Goal: Task Accomplishment & Management: Complete application form

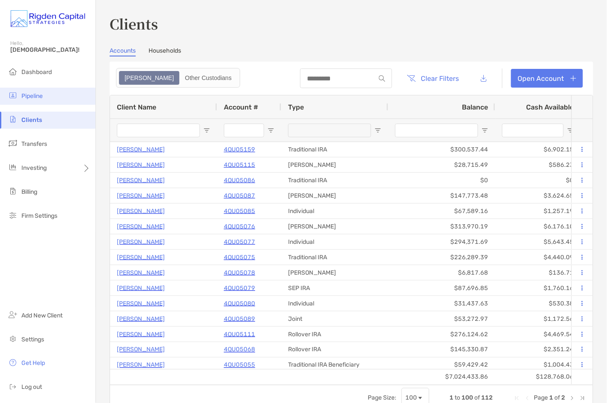
click at [30, 93] on span "Pipeline" at bounding box center [31, 95] width 21 height 7
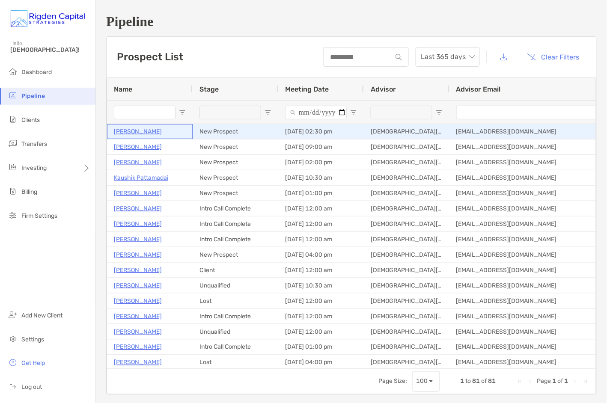
click at [144, 131] on p "Tanya Baxter" at bounding box center [138, 131] width 48 height 11
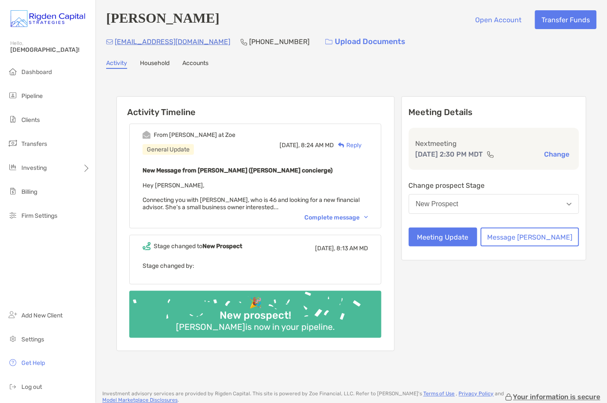
click at [343, 216] on div "Complete message" at bounding box center [336, 217] width 64 height 7
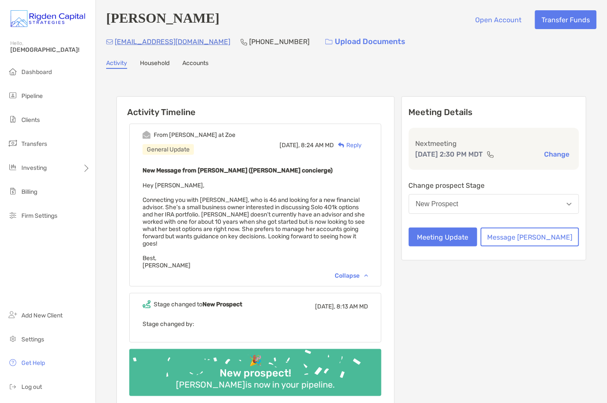
click at [362, 144] on div "Reply" at bounding box center [348, 145] width 28 height 9
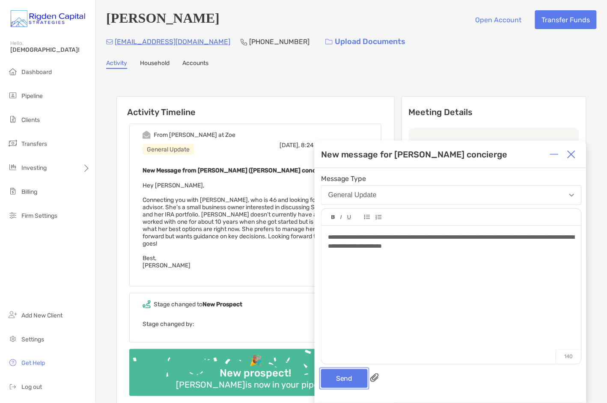
click at [357, 377] on button "Send" at bounding box center [344, 378] width 47 height 19
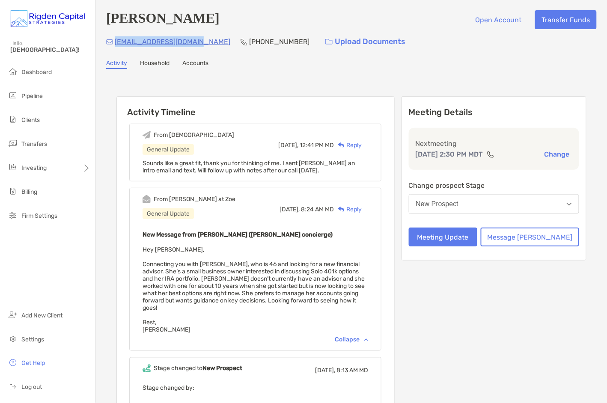
drag, startPoint x: 196, startPoint y: 43, endPoint x: 115, endPoint y: 44, distance: 80.9
click at [115, 44] on div "tanyersa10@hotmail.com (415) 686-3660 Upload Documents" at bounding box center [351, 42] width 491 height 18
copy p "[EMAIL_ADDRESS][DOMAIN_NAME]"
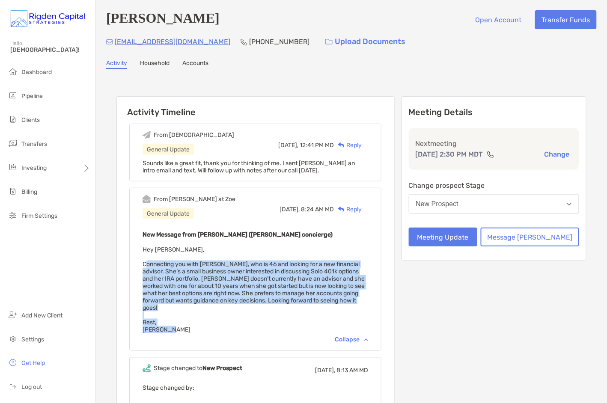
drag, startPoint x: 184, startPoint y: 326, endPoint x: 158, endPoint y: 265, distance: 66.6
click at [158, 265] on div "From Brendan at Zoe General Update Today, 8:24 AM MD Reply New Message from Bre…" at bounding box center [255, 269] width 252 height 163
copy span "Connecting you with Tanya Baxter, who is 46 and looking for a new financial adv…"
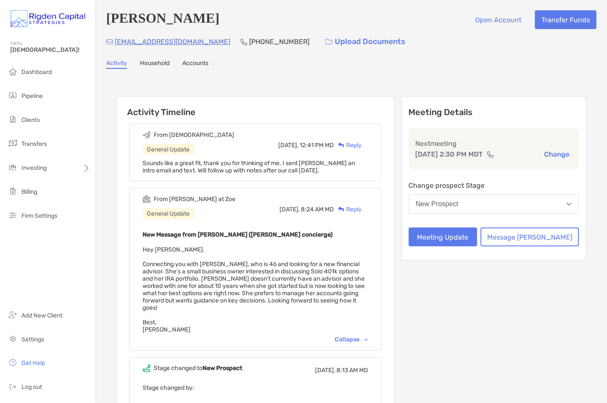
click at [282, 247] on div "New Message from Brendan Connors (Zoe concierge) Hey Christian, Connecting you …" at bounding box center [256, 281] width 226 height 104
click at [38, 98] on span "Pipeline" at bounding box center [31, 95] width 21 height 7
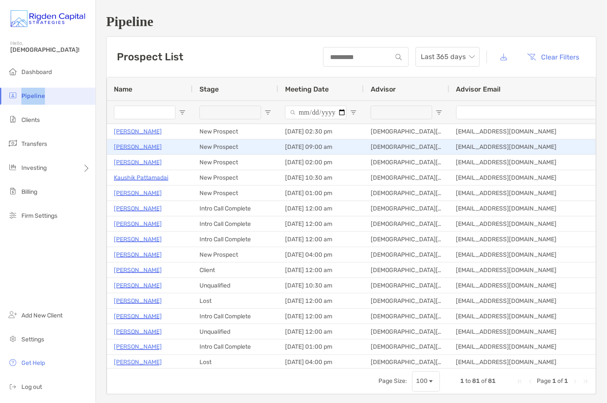
click at [138, 146] on p "Richard Brown" at bounding box center [138, 147] width 48 height 11
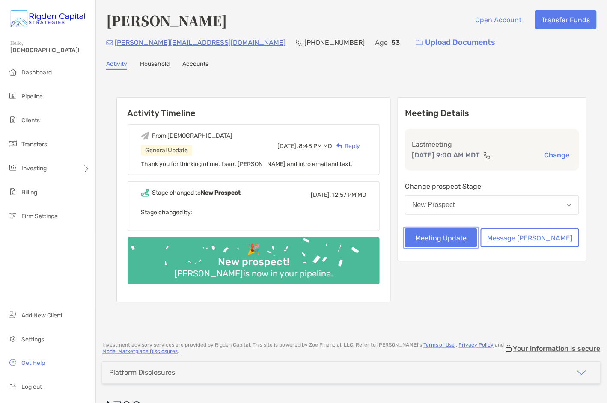
click at [477, 237] on button "Meeting Update" at bounding box center [441, 238] width 72 height 19
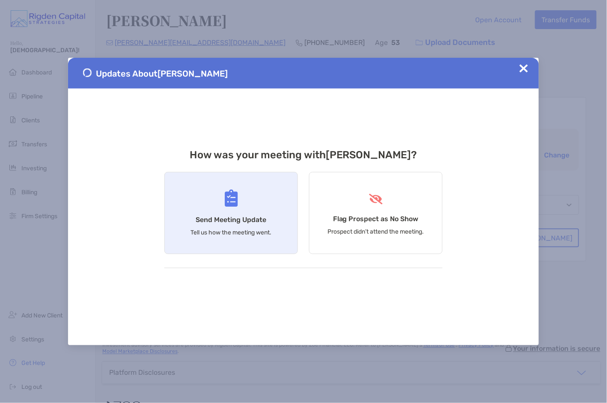
click at [235, 214] on div "Send Meeting Update Tell us how the meeting went." at bounding box center [231, 213] width 134 height 82
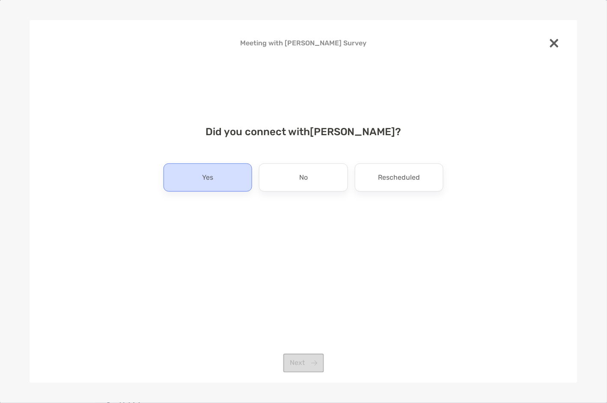
click at [234, 180] on div "Yes" at bounding box center [208, 178] width 89 height 28
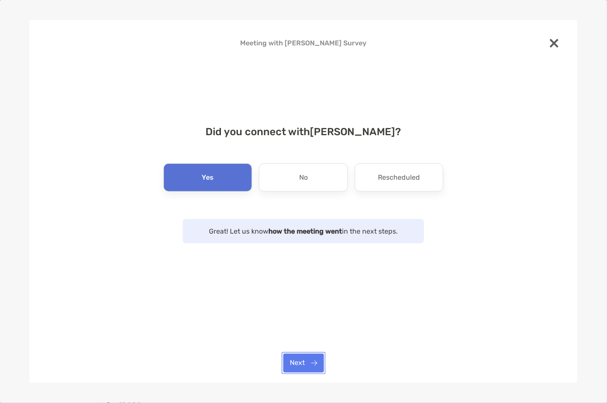
click at [307, 367] on button "Next" at bounding box center [303, 363] width 41 height 19
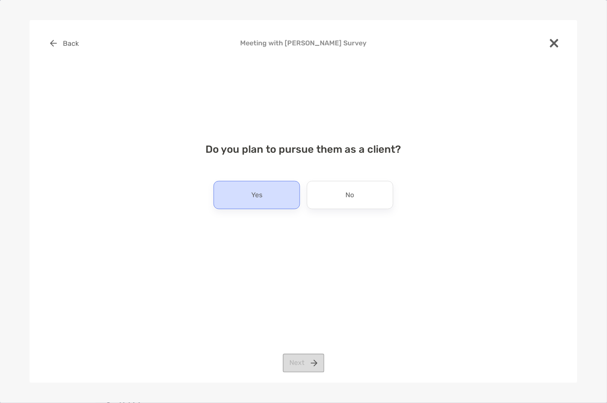
click at [276, 196] on div "Yes" at bounding box center [257, 195] width 86 height 28
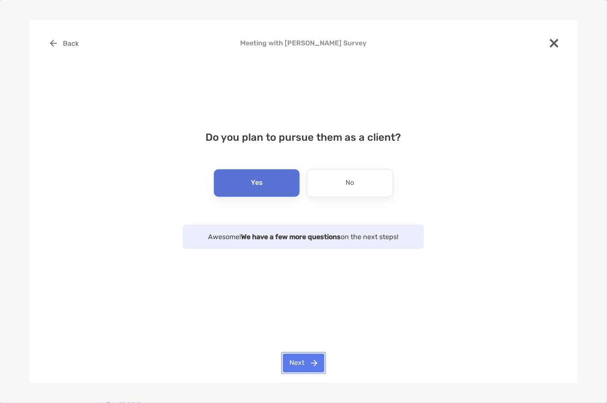
click at [316, 362] on button "Next" at bounding box center [304, 363] width 42 height 19
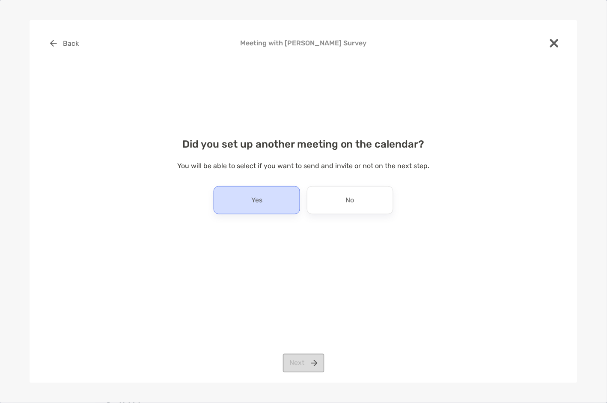
click at [276, 203] on div "Yes" at bounding box center [257, 200] width 86 height 28
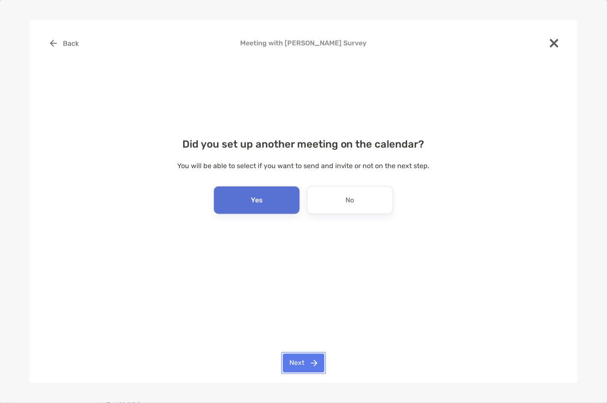
click at [315, 362] on button "Next" at bounding box center [304, 363] width 42 height 19
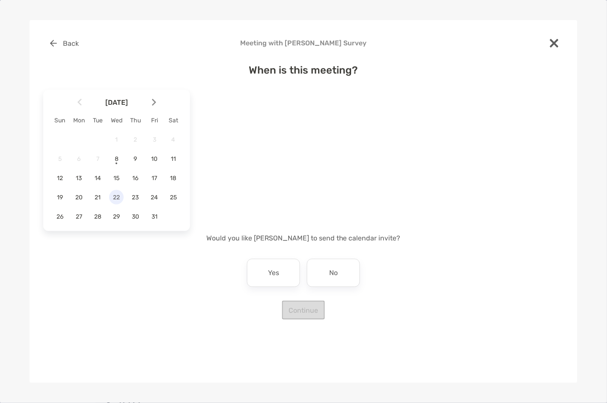
click at [118, 196] on span "22" at bounding box center [116, 197] width 15 height 7
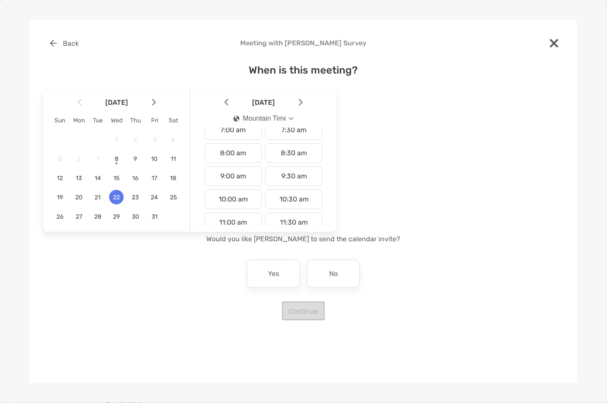
scroll to position [172, 0]
click at [241, 174] on div "9:00 am" at bounding box center [233, 174] width 57 height 20
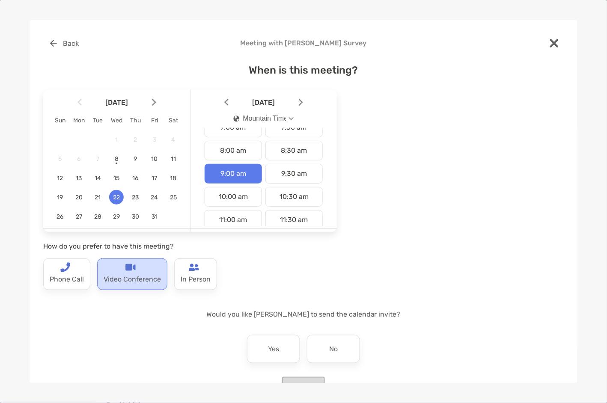
click at [126, 278] on p "Video Conference" at bounding box center [132, 280] width 57 height 14
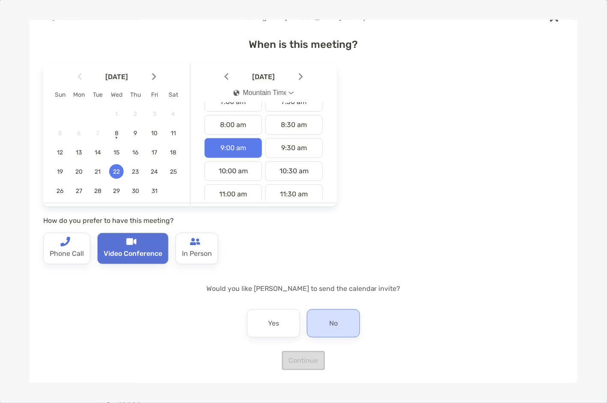
click at [349, 319] on div "No" at bounding box center [333, 324] width 53 height 28
click at [310, 360] on button "Continue" at bounding box center [303, 360] width 43 height 19
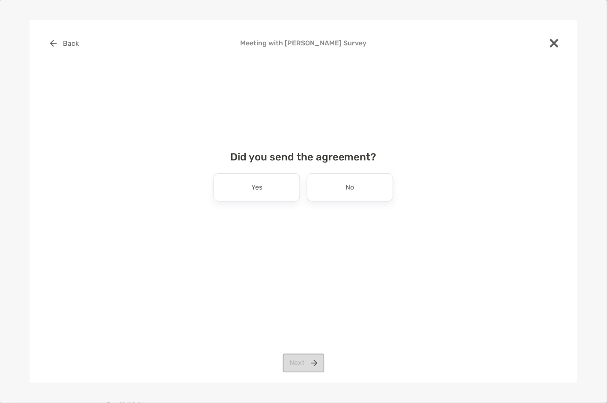
scroll to position [0, 0]
click at [353, 193] on p "No" at bounding box center [350, 188] width 9 height 14
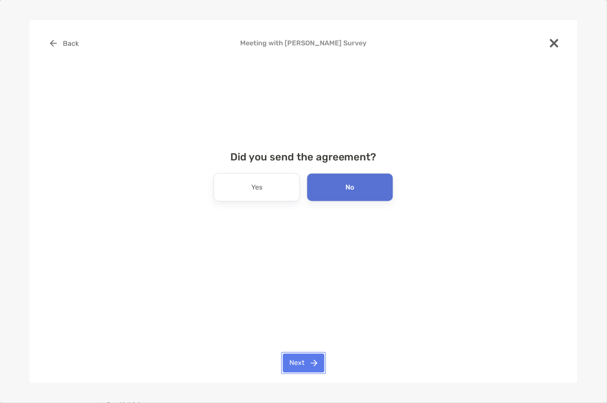
click at [310, 366] on button "Next" at bounding box center [304, 363] width 42 height 19
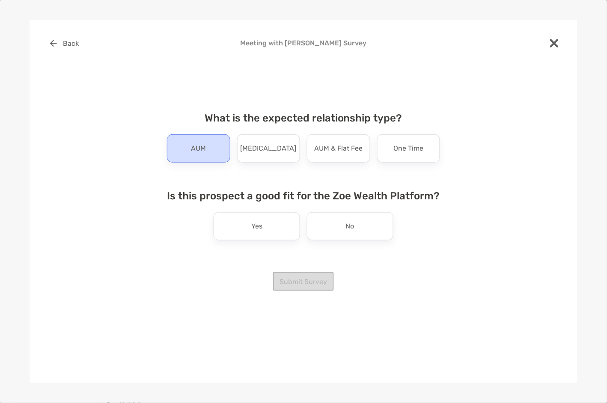
click at [190, 145] on div "AUM" at bounding box center [198, 148] width 63 height 28
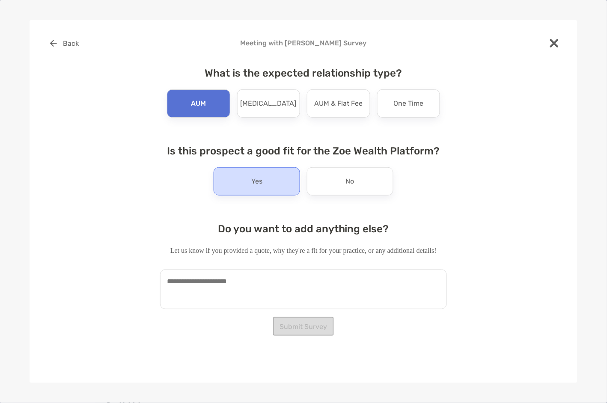
click at [266, 185] on div "Yes" at bounding box center [257, 181] width 86 height 28
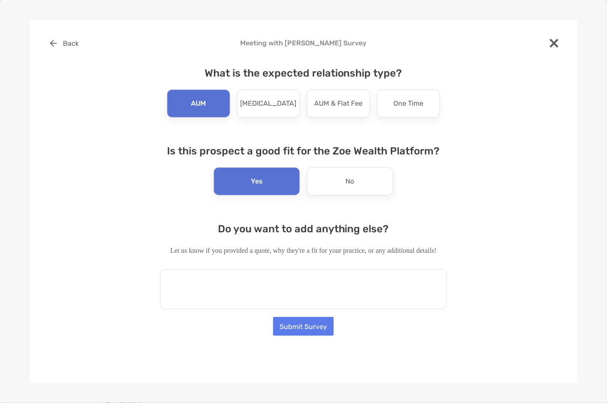
click at [208, 287] on textarea at bounding box center [303, 290] width 287 height 40
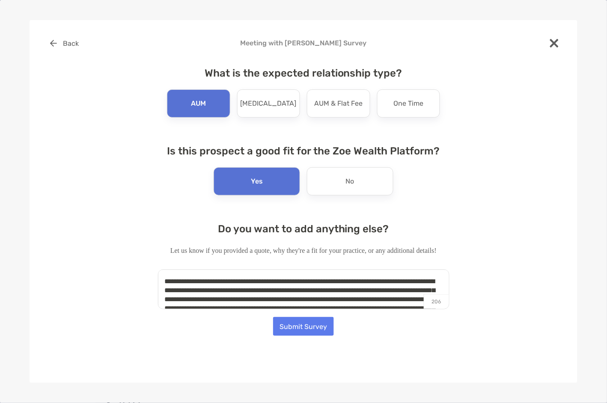
drag, startPoint x: 219, startPoint y: 307, endPoint x: 159, endPoint y: 272, distance: 69.1
click at [159, 272] on textarea "**********" at bounding box center [304, 290] width 292 height 40
type textarea "**********"
click at [315, 327] on button "Submit Survey" at bounding box center [303, 326] width 61 height 19
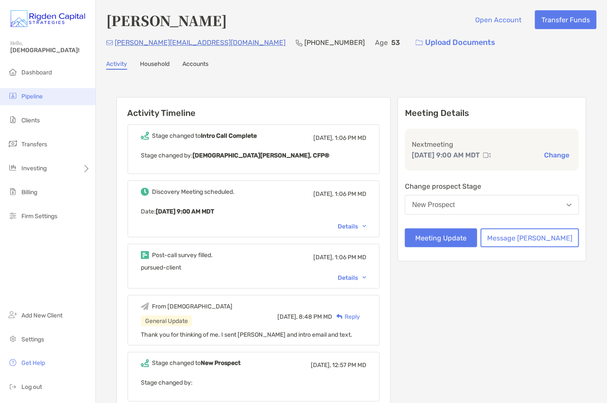
click at [41, 93] on span "Pipeline" at bounding box center [31, 96] width 21 height 7
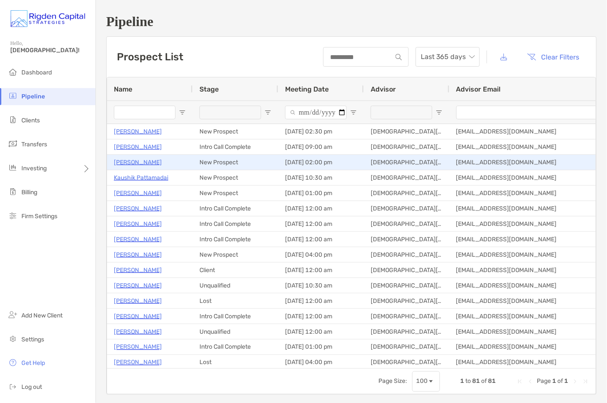
click at [146, 165] on p "Hoda Parvin" at bounding box center [138, 162] width 48 height 11
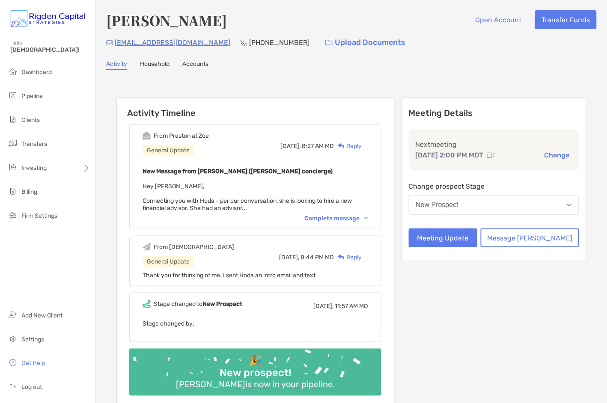
click at [362, 145] on div "Reply" at bounding box center [348, 146] width 28 height 9
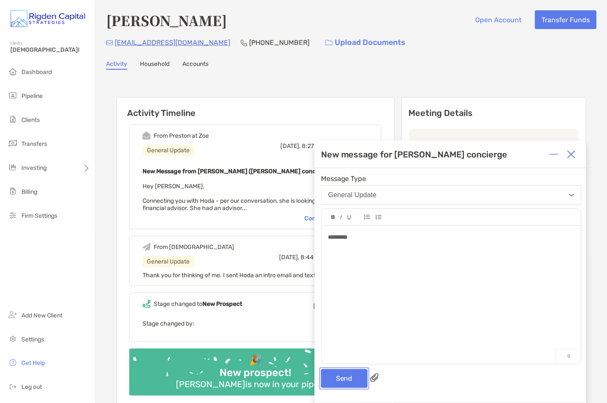
click at [345, 378] on button "Send" at bounding box center [344, 378] width 47 height 19
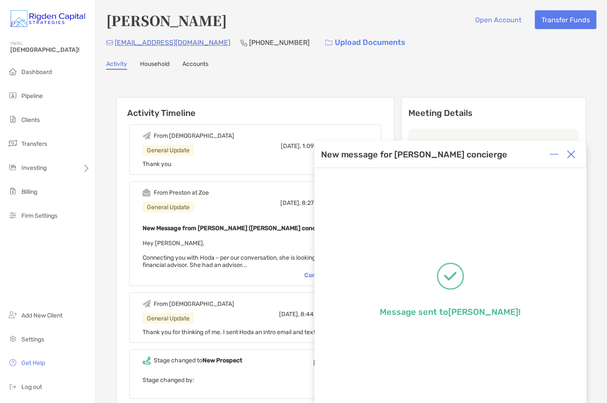
click at [573, 155] on img at bounding box center [571, 154] width 9 height 9
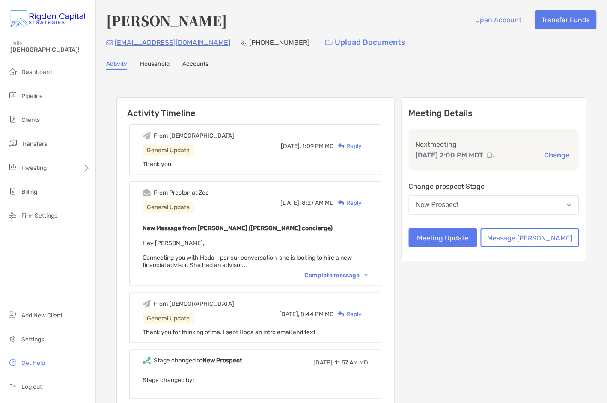
click at [355, 272] on div "Complete message" at bounding box center [336, 275] width 64 height 7
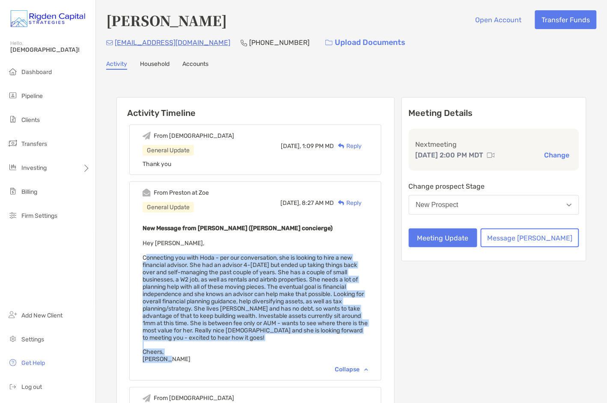
drag, startPoint x: 188, startPoint y: 357, endPoint x: 157, endPoint y: 259, distance: 102.9
click at [157, 259] on div "From Preston at Zoe General Update Today, 8:27 AM MD Reply New Message from Pre…" at bounding box center [255, 281] width 252 height 199
copy span "Connecting you with Hoda - per our conversation, she is looking to hire a new f…"
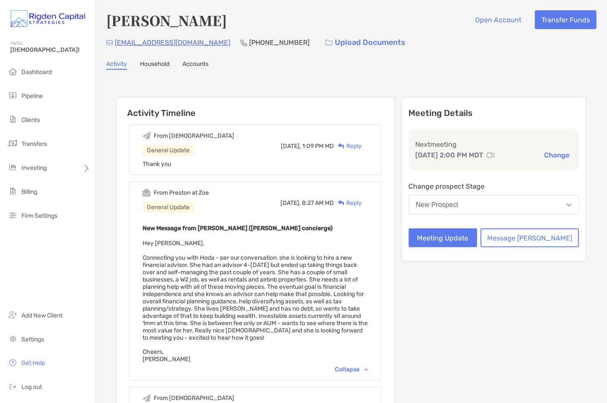
click at [301, 69] on div "Hoda Parvin Open Account Transfer Funds hodafitnow@gmail.com (206) 785-4992 Upl…" at bounding box center [351, 296] width 511 height 592
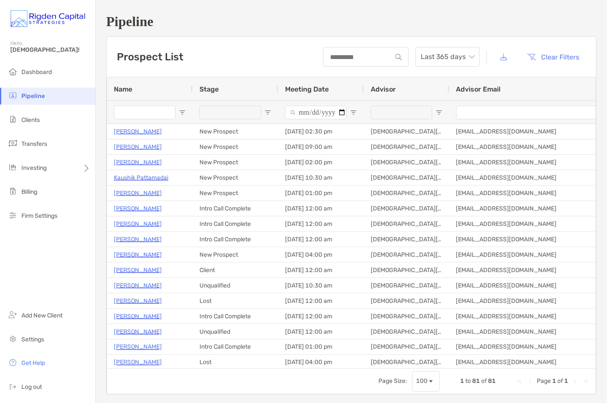
click at [143, 114] on input "Name Filter Input" at bounding box center [145, 113] width 62 height 14
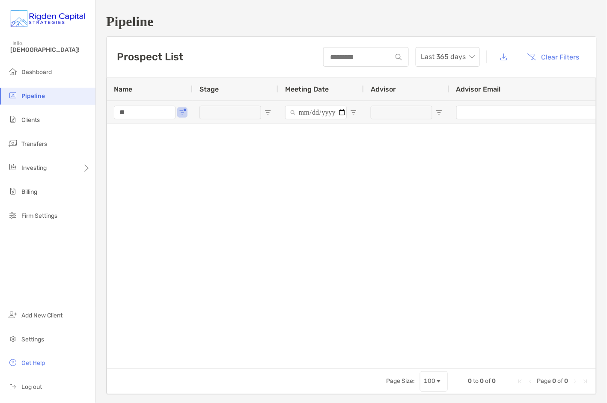
type input "*"
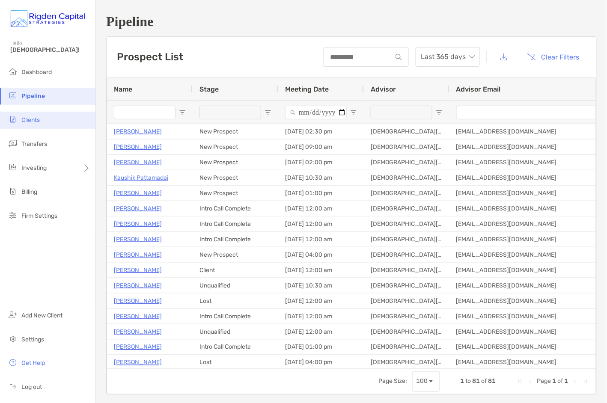
click at [30, 121] on span "Clients" at bounding box center [30, 119] width 18 height 7
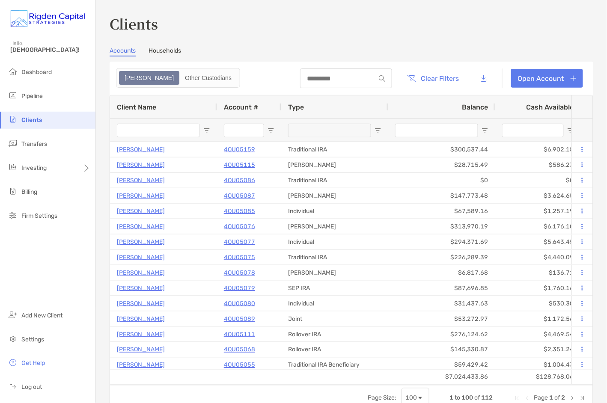
click at [153, 133] on input "Client Name Filter Input" at bounding box center [158, 131] width 83 height 14
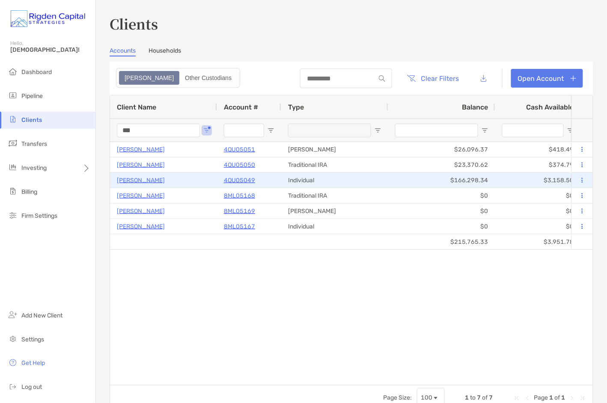
type input "***"
click at [165, 181] on p "Michael Pitsenberger" at bounding box center [141, 180] width 48 height 11
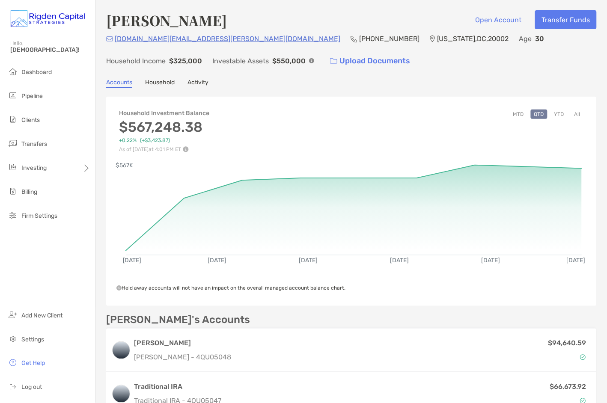
click at [167, 83] on link "Household" at bounding box center [160, 83] width 30 height 9
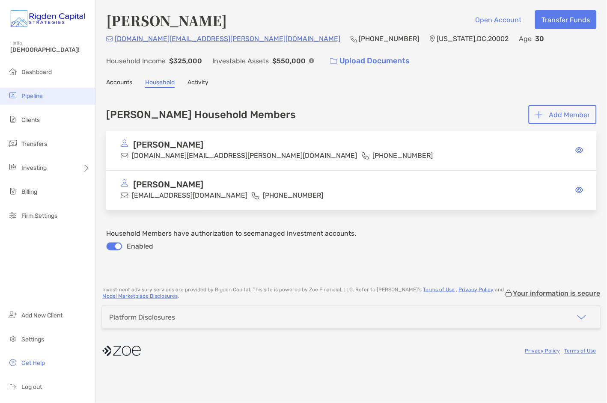
click at [39, 96] on span "Pipeline" at bounding box center [31, 95] width 21 height 7
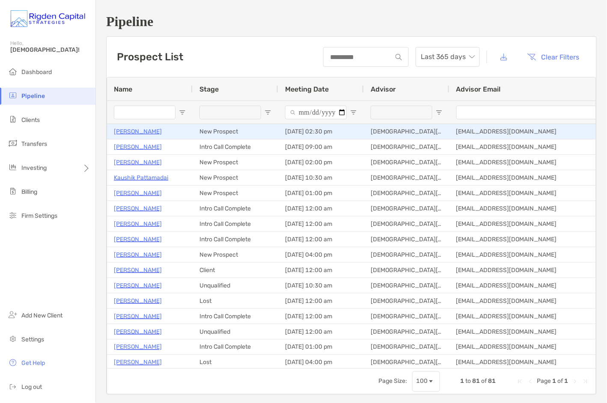
click at [143, 130] on p "[PERSON_NAME]" at bounding box center [138, 131] width 48 height 11
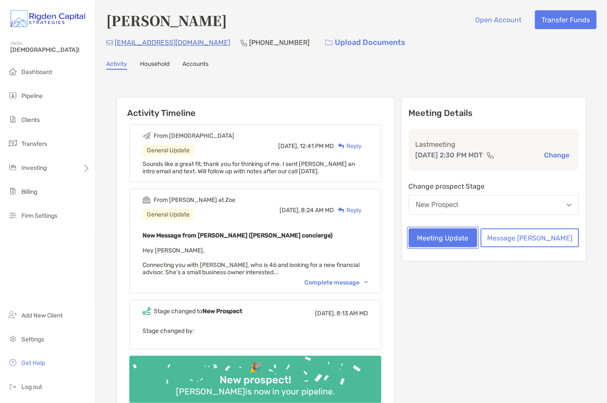
click at [478, 235] on button "Meeting Update" at bounding box center [443, 238] width 69 height 19
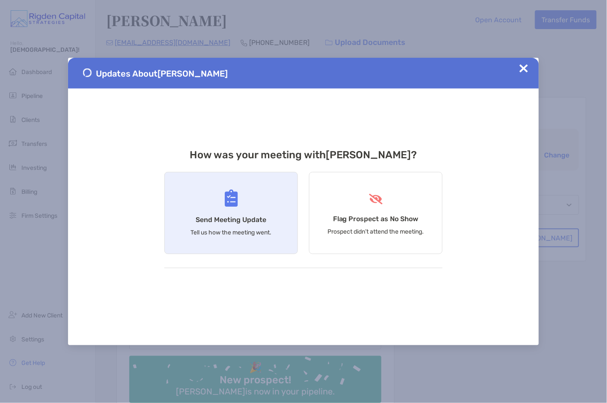
click at [223, 211] on div "Send Meeting Update Tell us how the meeting went." at bounding box center [231, 213] width 134 height 82
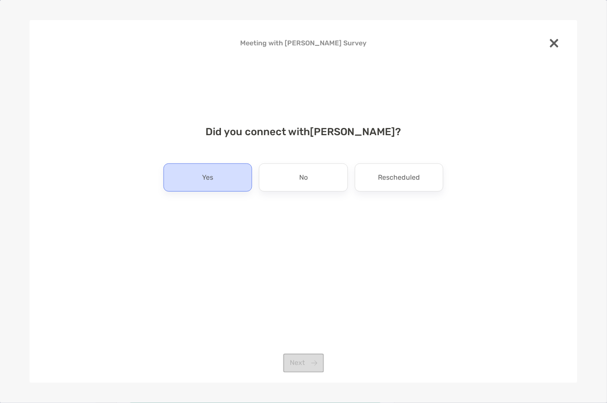
click at [208, 178] on p "Yes" at bounding box center [207, 178] width 11 height 14
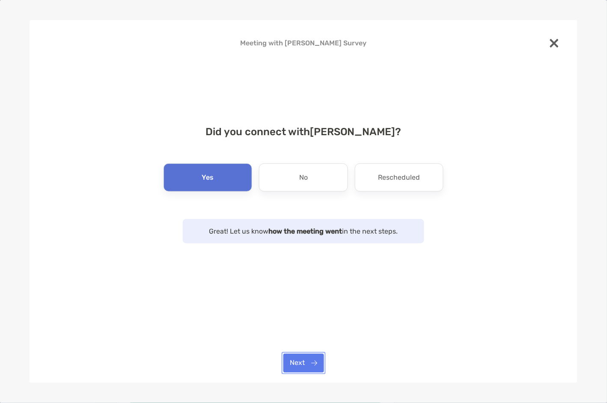
click at [313, 365] on button "Next" at bounding box center [303, 363] width 41 height 19
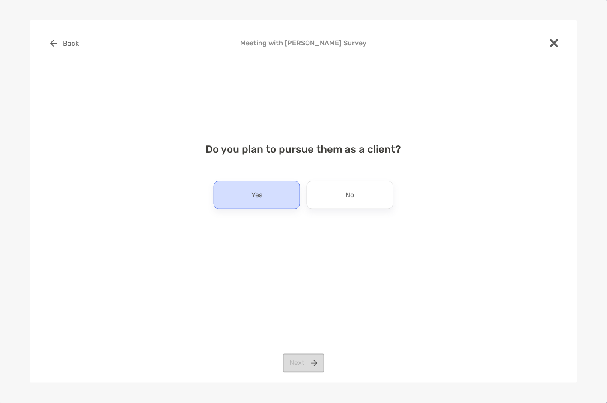
click at [272, 204] on div "Yes" at bounding box center [257, 195] width 86 height 28
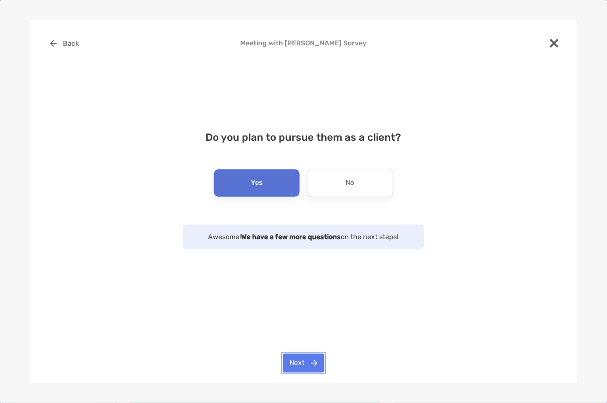
click at [312, 372] on button "Next" at bounding box center [304, 363] width 42 height 19
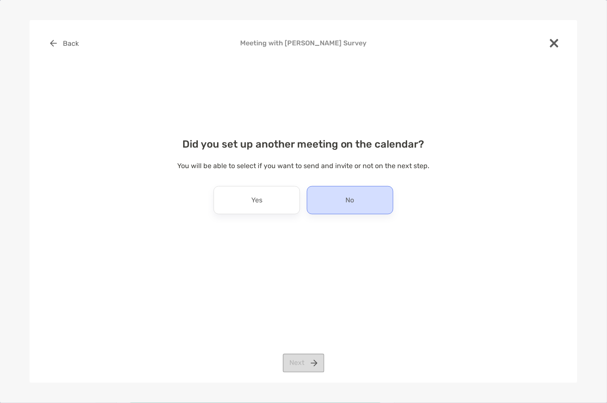
click at [345, 202] on div "No" at bounding box center [350, 200] width 86 height 28
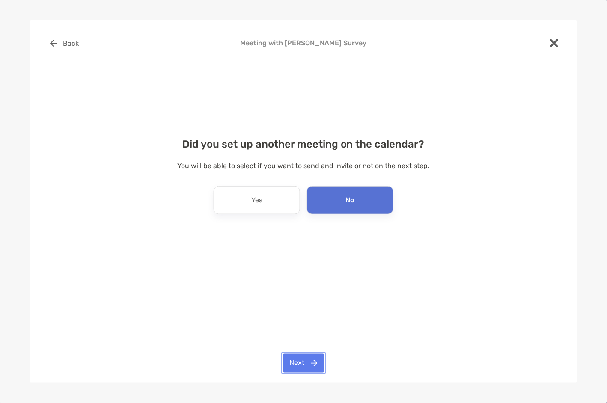
drag, startPoint x: 304, startPoint y: 363, endPoint x: 317, endPoint y: 265, distance: 99.3
click at [304, 362] on button "Next" at bounding box center [304, 363] width 42 height 19
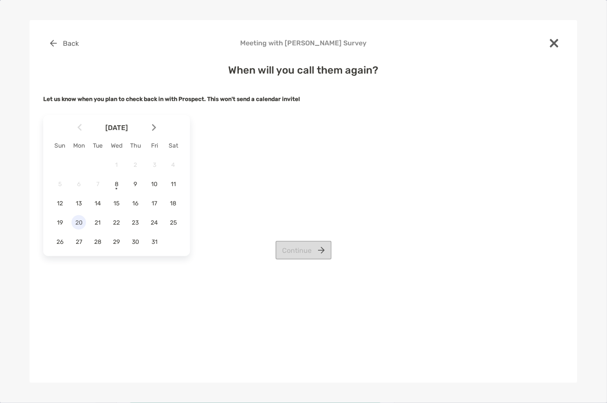
click at [74, 222] on span "20" at bounding box center [78, 222] width 15 height 7
click at [327, 254] on button "Continue" at bounding box center [304, 250] width 56 height 19
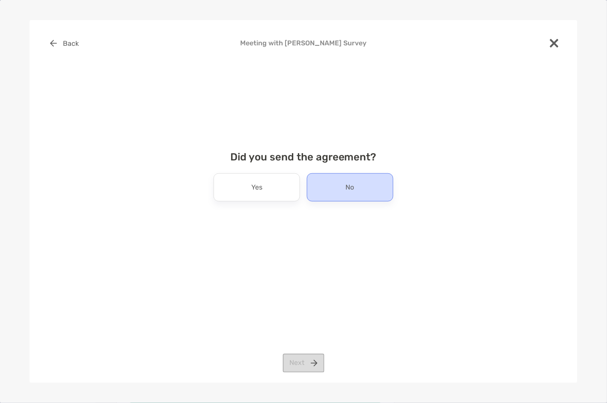
click at [331, 186] on div "No" at bounding box center [350, 187] width 86 height 28
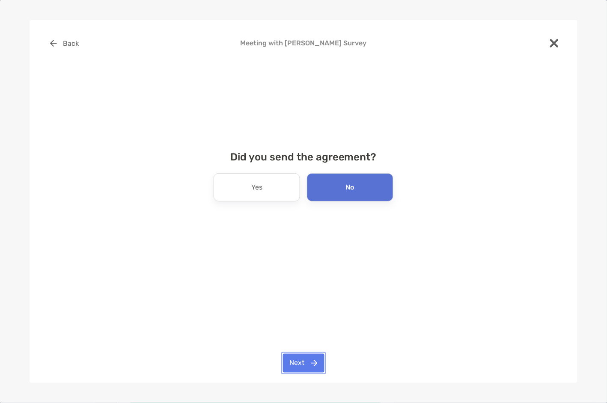
click at [313, 366] on button "Next" at bounding box center [304, 363] width 42 height 19
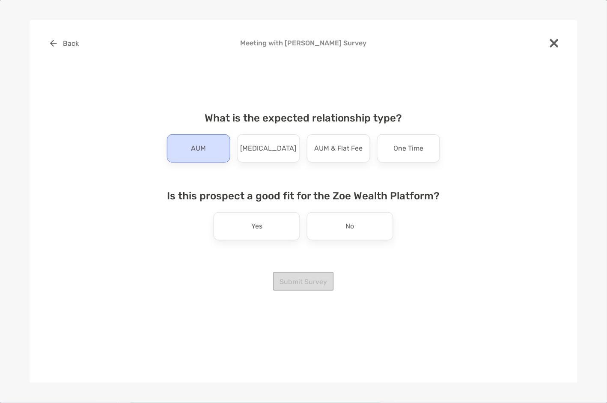
click at [209, 153] on div "AUM" at bounding box center [198, 148] width 63 height 28
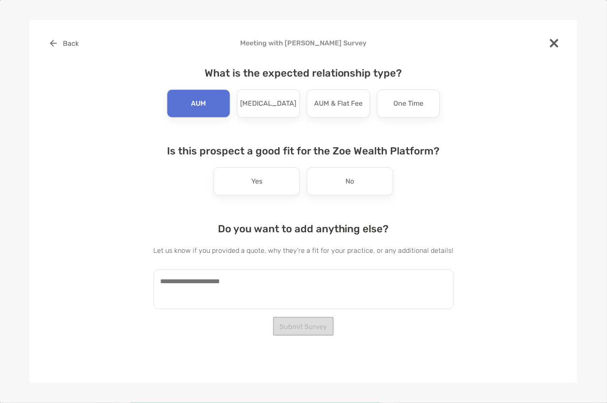
click at [278, 119] on div "What is the expected relationship type? AUM [MEDICAL_DATA] AUM & Flat Fee One T…" at bounding box center [304, 185] width 300 height 256
click at [283, 111] on div "[MEDICAL_DATA]" at bounding box center [268, 103] width 63 height 28
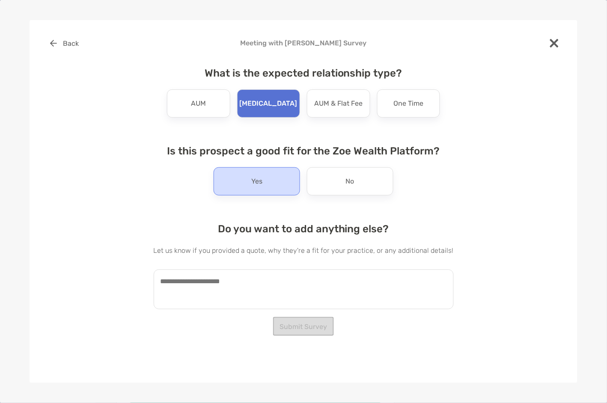
click at [268, 184] on div "Yes" at bounding box center [257, 181] width 86 height 28
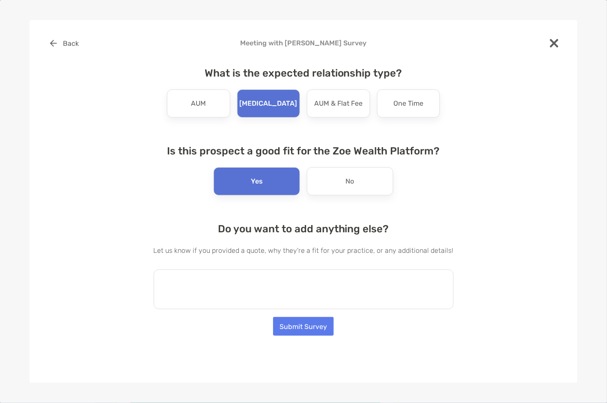
click at [232, 277] on textarea at bounding box center [304, 290] width 300 height 40
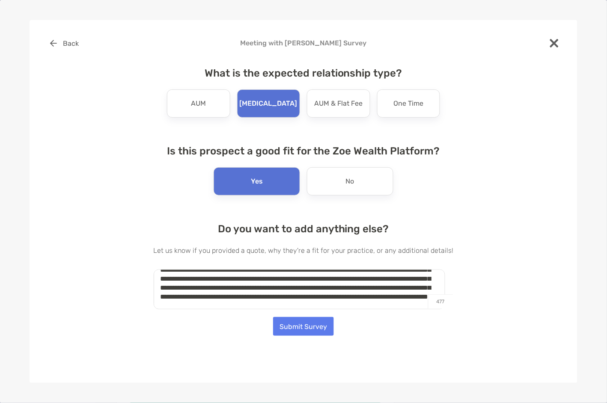
scroll to position [30, 0]
click at [431, 289] on textarea "**********" at bounding box center [300, 290] width 292 height 40
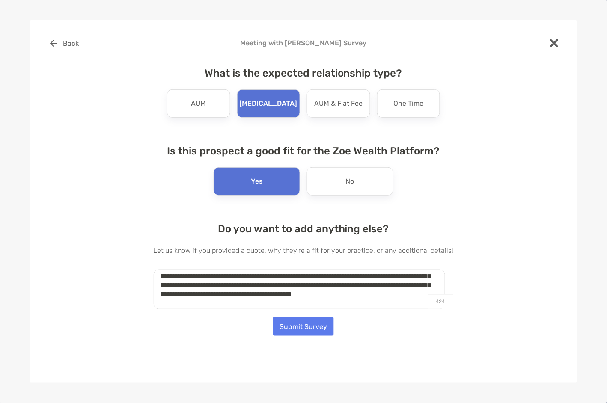
scroll to position [0, 0]
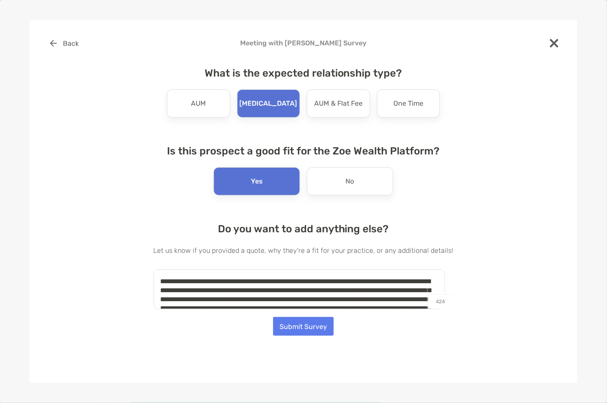
drag, startPoint x: 292, startPoint y: 302, endPoint x: 159, endPoint y: 258, distance: 140.1
click at [159, 258] on div "**********" at bounding box center [304, 266] width 300 height 86
type textarea "**********"
click at [305, 329] on button "Submit Survey" at bounding box center [303, 326] width 61 height 19
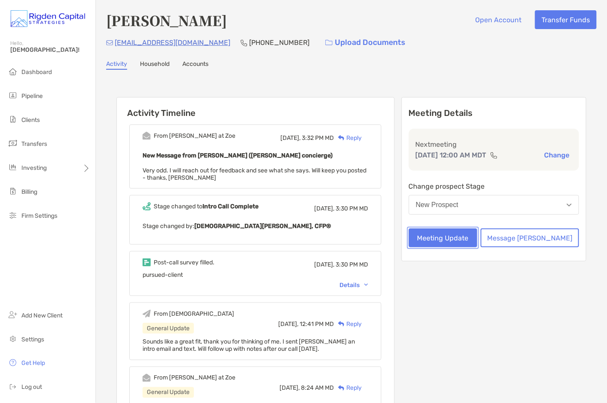
scroll to position [7, 0]
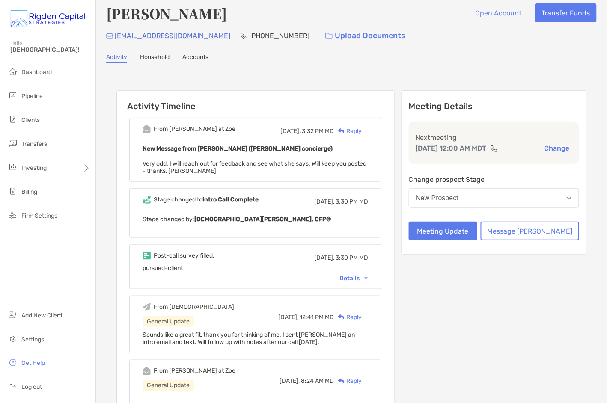
click at [366, 276] on div "Details" at bounding box center [353, 278] width 29 height 7
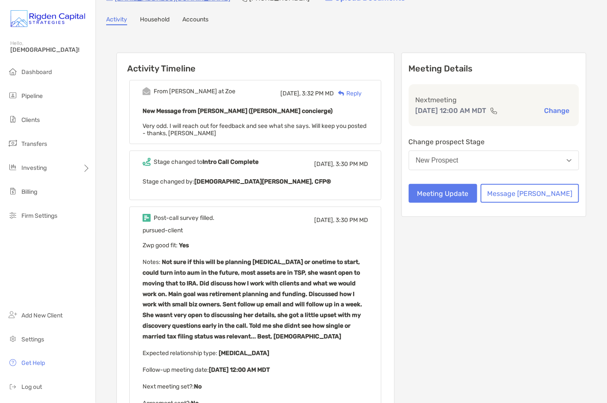
scroll to position [32, 0]
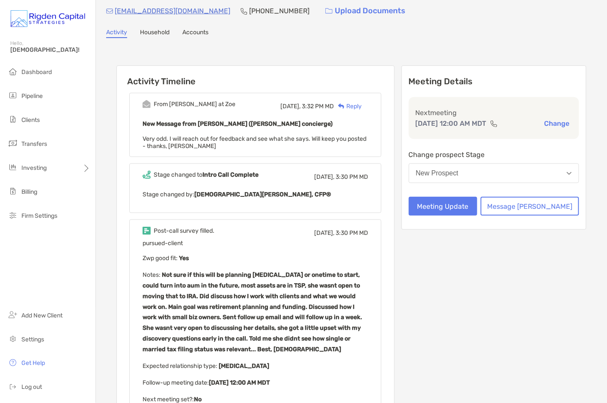
click at [362, 105] on div "Reply" at bounding box center [348, 106] width 28 height 9
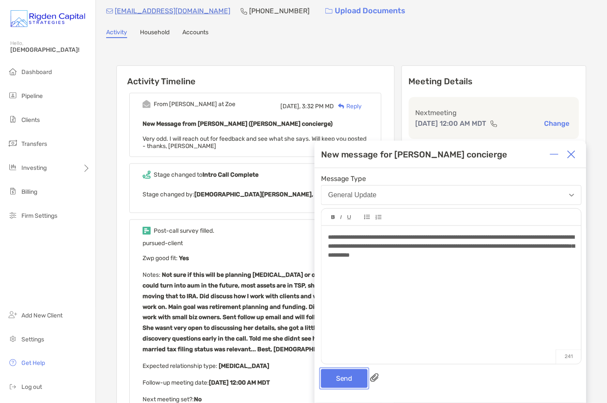
click at [352, 380] on button "Send" at bounding box center [344, 378] width 47 height 19
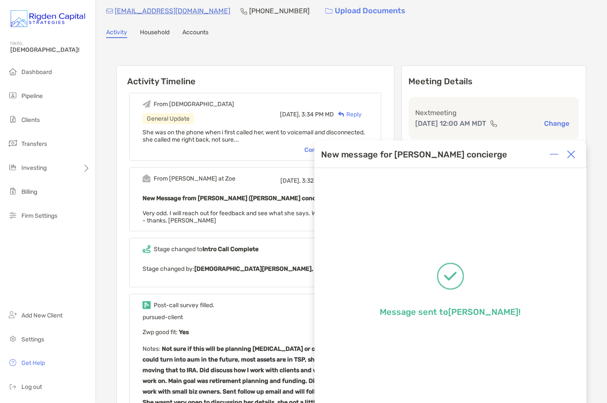
drag, startPoint x: 575, startPoint y: 155, endPoint x: 551, endPoint y: 147, distance: 24.8
click at [575, 155] on img at bounding box center [571, 154] width 9 height 9
